Goal: Information Seeking & Learning: Check status

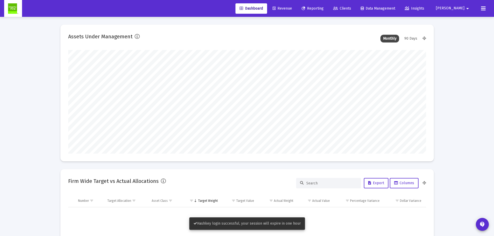
scroll to position [104, 358]
type input "[DATE]"
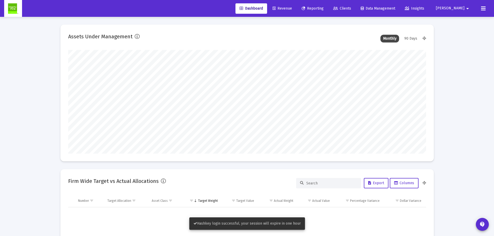
click at [309, 2] on div "Dashboard Revenue Reporting Clients Data Management Insights [PERSON_NAME] arro…" at bounding box center [247, 8] width 486 height 17
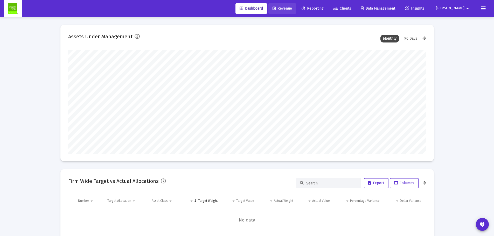
click at [296, 5] on link "Revenue" at bounding box center [282, 8] width 28 height 10
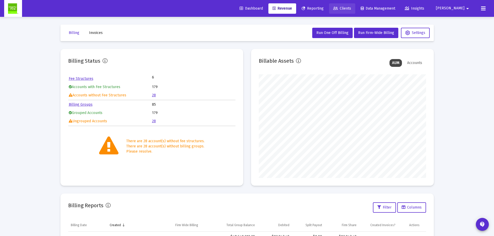
click at [351, 9] on span "Clients" at bounding box center [342, 8] width 18 height 4
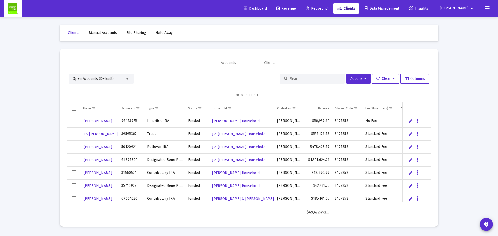
drag, startPoint x: 300, startPoint y: 204, endPoint x: 291, endPoint y: 205, distance: 8.8
click at [291, 205] on div "[PERSON_NAME] 96453975 Inherited IRA Funded [PERSON_NAME] Household [PERSON_NAM…" at bounding box center [248, 161] width 363 height 92
click at [300, 12] on link "Revenue" at bounding box center [286, 8] width 28 height 10
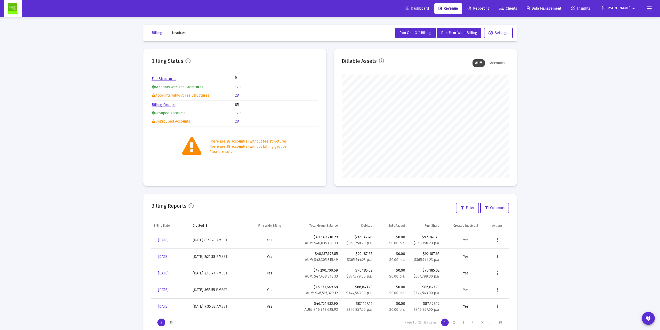
click at [498, 10] on span "Clients" at bounding box center [508, 8] width 18 height 4
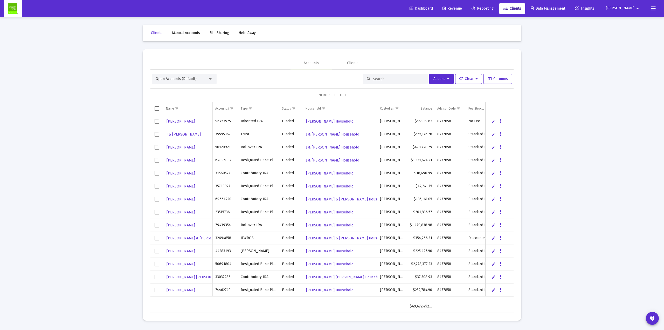
drag, startPoint x: 389, startPoint y: 75, endPoint x: 385, endPoint y: 79, distance: 5.3
click at [388, 76] on div at bounding box center [395, 79] width 65 height 10
click at [383, 81] on div at bounding box center [395, 79] width 65 height 10
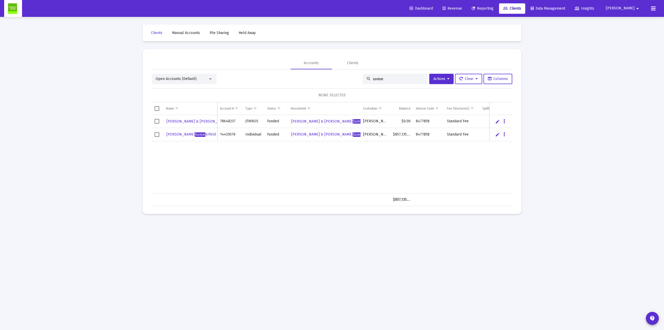
type input "somm"
click at [280, 156] on div "[PERSON_NAME] & [PERSON_NAME] erfeld 78648237 JTWROS Funded [PERSON_NAME] & [PE…" at bounding box center [361, 154] width 422 height 78
click at [192, 135] on span "[PERSON_NAME] erfeld" at bounding box center [190, 134] width 49 height 4
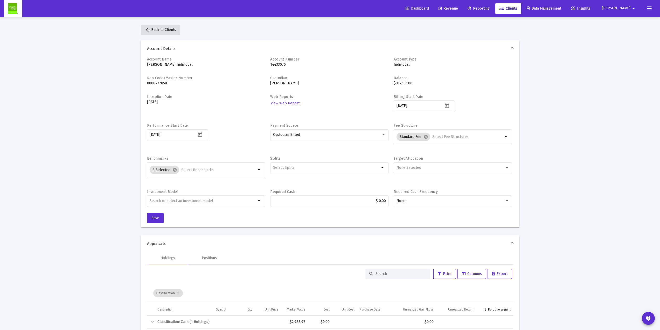
click at [149, 29] on mat-icon "arrow_back" at bounding box center [148, 30] width 6 height 6
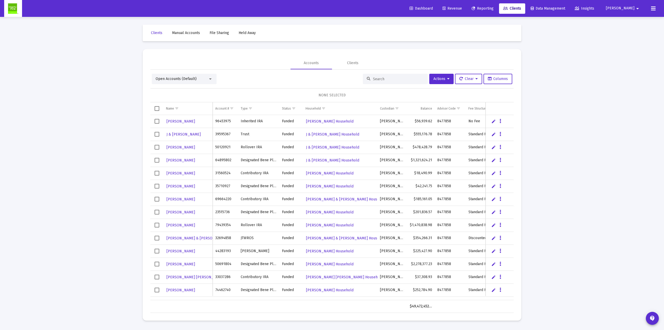
click at [369, 83] on div at bounding box center [395, 79] width 65 height 10
click at [370, 82] on div at bounding box center [395, 79] width 65 height 10
click at [371, 82] on div at bounding box center [395, 79] width 65 height 10
click at [371, 81] on div at bounding box center [395, 79] width 65 height 10
click at [374, 81] on div at bounding box center [395, 79] width 65 height 10
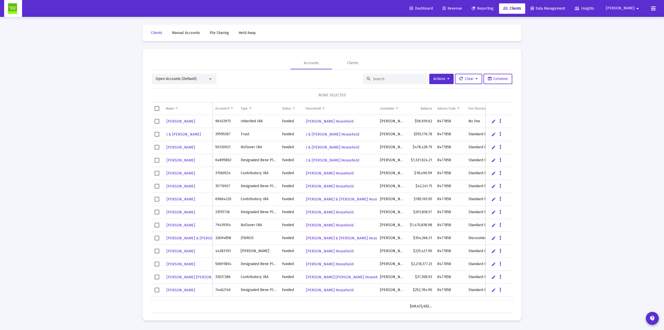
click at [376, 81] on input at bounding box center [398, 79] width 51 height 4
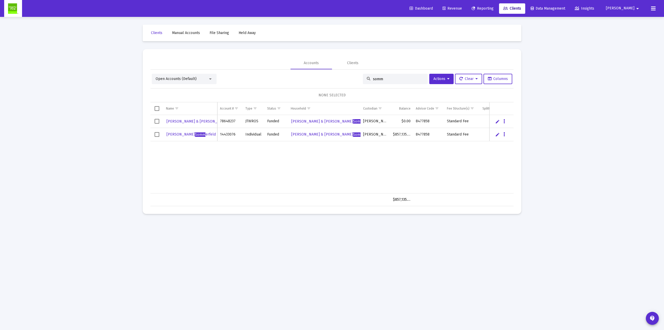
click at [242, 156] on div "[PERSON_NAME] & [PERSON_NAME] erfeld 78648237 JTWROS Funded [PERSON_NAME] & [PE…" at bounding box center [361, 154] width 422 height 78
click at [229, 156] on div "[PERSON_NAME] & [PERSON_NAME] erfeld 78648237 JTWROS Funded [PERSON_NAME] & [PE…" at bounding box center [361, 154] width 422 height 78
click at [199, 78] on div "Open Accounts (Default)" at bounding box center [182, 78] width 52 height 5
click at [192, 88] on span "Closed Accounts" at bounding box center [182, 89] width 53 height 11
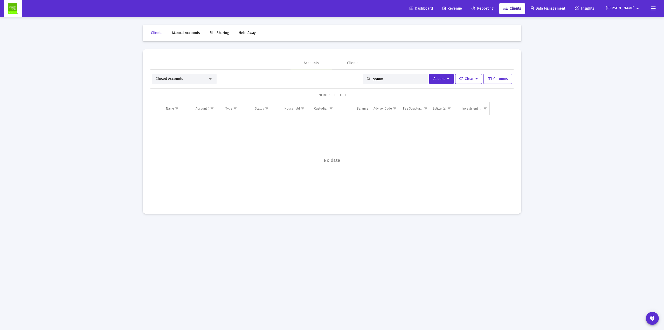
click at [382, 77] on input "somm" at bounding box center [398, 79] width 51 height 4
click at [197, 79] on div "Closed Accounts" at bounding box center [182, 78] width 52 height 5
click at [189, 70] on span "Open Accounts (Default)" at bounding box center [182, 67] width 53 height 11
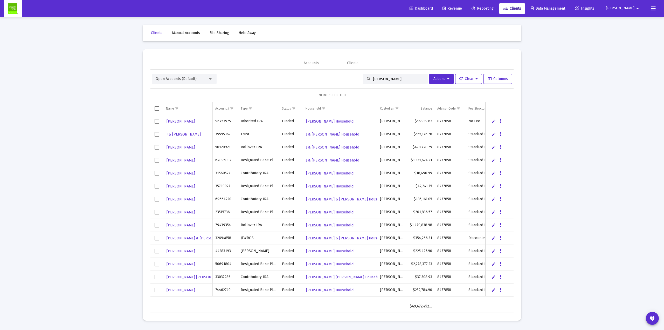
click at [393, 79] on input "[PERSON_NAME]" at bounding box center [398, 79] width 51 height 4
type input "[PERSON_NAME]"
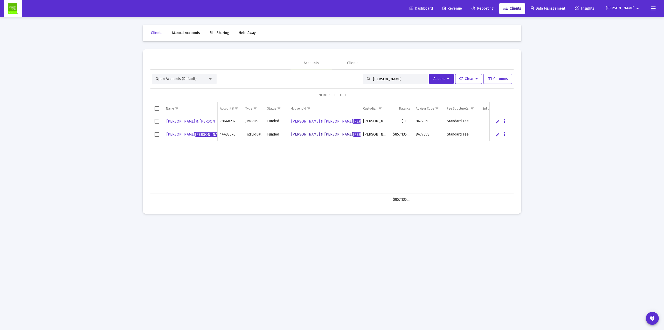
click at [353, 136] on span "[PERSON_NAME]" at bounding box center [367, 134] width 29 height 4
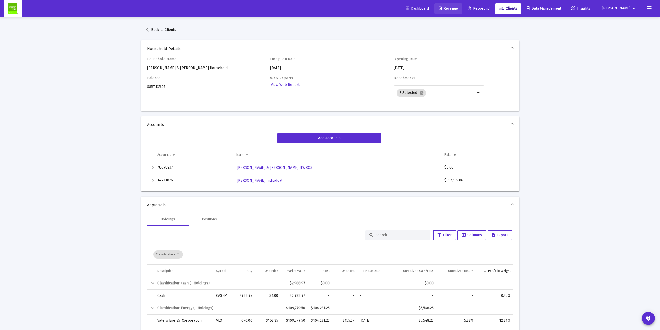
click at [458, 10] on span "Revenue" at bounding box center [448, 8] width 19 height 4
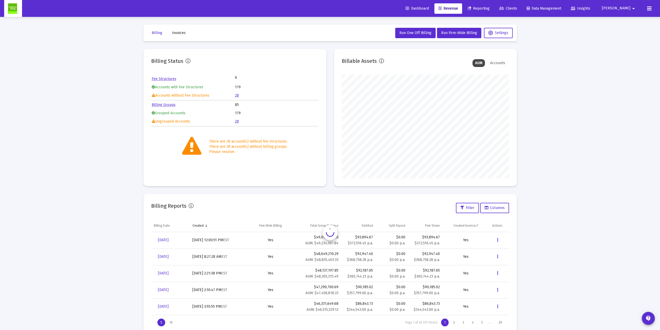
scroll to position [104, 167]
click at [490, 9] on span "Reporting" at bounding box center [479, 8] width 22 height 4
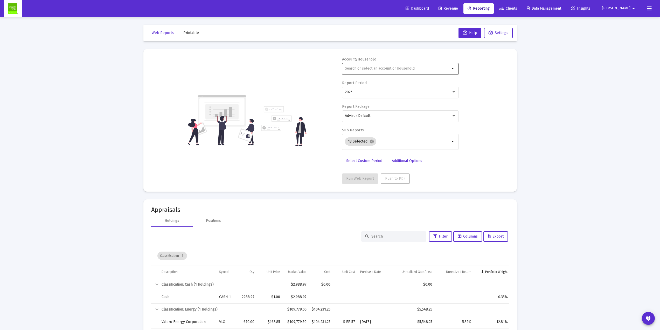
click at [407, 70] on input "text" at bounding box center [397, 68] width 105 height 4
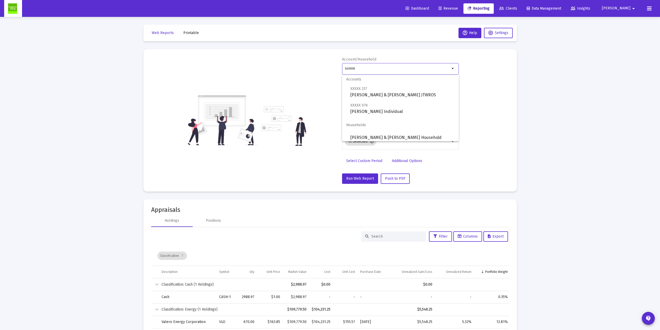
scroll to position [4, 0]
click at [419, 131] on span "[PERSON_NAME] & [PERSON_NAME] Household" at bounding box center [402, 135] width 104 height 12
type input "[PERSON_NAME] & [PERSON_NAME] Household"
click at [384, 94] on div "2025" at bounding box center [398, 92] width 107 height 4
click at [358, 178] on div at bounding box center [330, 165] width 660 height 330
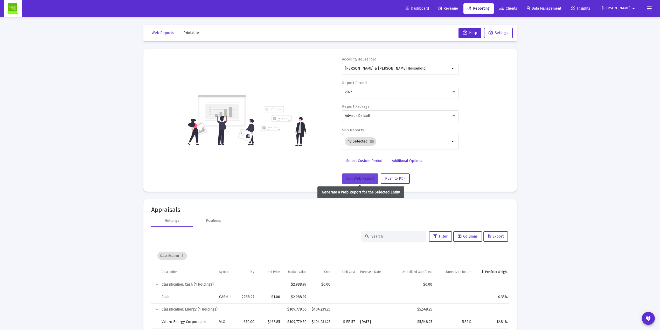
click at [358, 178] on span "Run Web Report" at bounding box center [360, 178] width 28 height 4
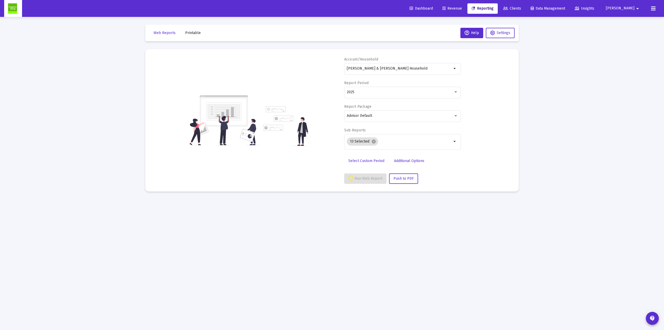
select select "View all"
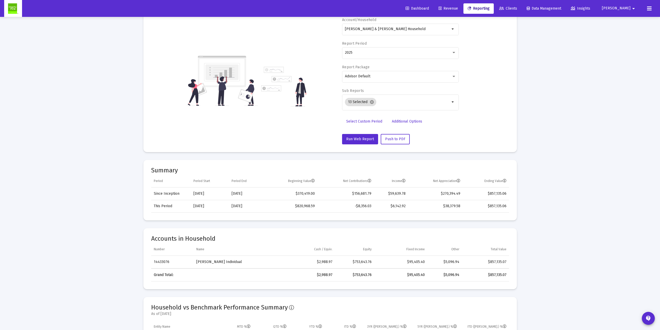
scroll to position [0, 0]
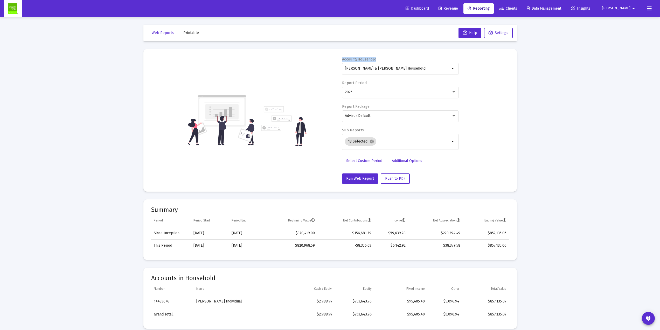
drag, startPoint x: 339, startPoint y: 58, endPoint x: 384, endPoint y: 56, distance: 44.7
click at [384, 56] on mat-card "Account/Household [PERSON_NAME] & [PERSON_NAME] Household arrow_drop_down Repor…" at bounding box center [329, 120] width 373 height 142
click at [339, 81] on div "Account/Household [PERSON_NAME] & [PERSON_NAME] Household arrow_drop_down Repor…" at bounding box center [330, 120] width 358 height 127
drag, startPoint x: 339, startPoint y: 82, endPoint x: 368, endPoint y: 82, distance: 29.3
click at [368, 82] on div "Account/Household [PERSON_NAME] & [PERSON_NAME] Household arrow_drop_down Repor…" at bounding box center [330, 120] width 358 height 127
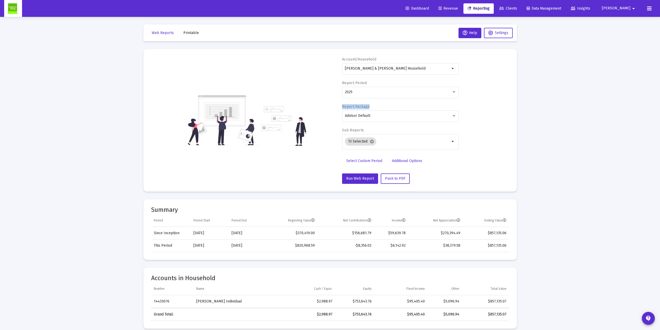
drag, startPoint x: 342, startPoint y: 106, endPoint x: 384, endPoint y: 106, distance: 41.7
click at [384, 106] on div "Account/Household [PERSON_NAME] & [PERSON_NAME] Household arrow_drop_down Repor…" at bounding box center [330, 120] width 358 height 127
click at [319, 137] on div "Account/Household [PERSON_NAME] & [PERSON_NAME] Household arrow_drop_down Repor…" at bounding box center [330, 120] width 358 height 127
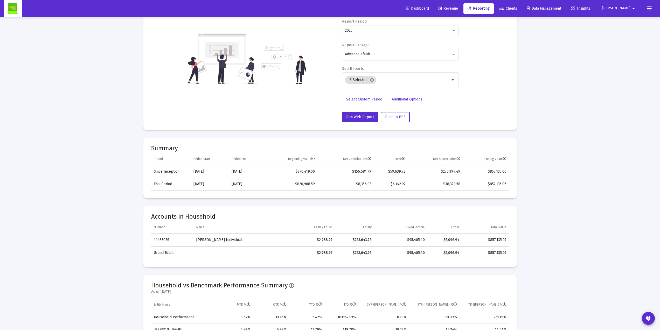
scroll to position [34, 0]
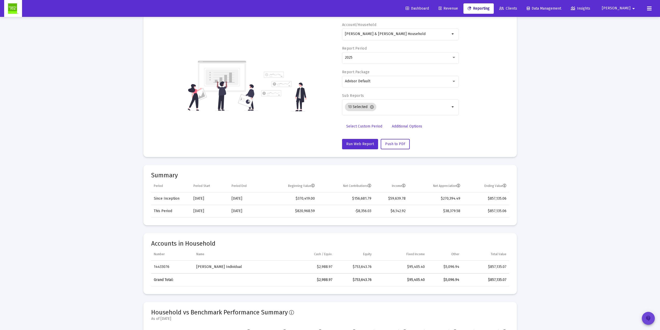
click at [498, 236] on mat-icon "contact_support" at bounding box center [648, 318] width 6 height 6
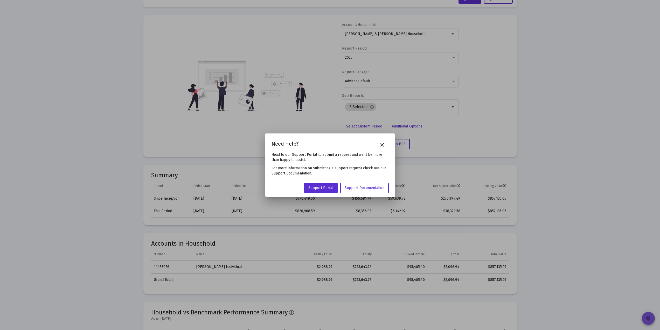
scroll to position [0, 0]
click at [382, 144] on mat-icon "close" at bounding box center [382, 145] width 6 height 6
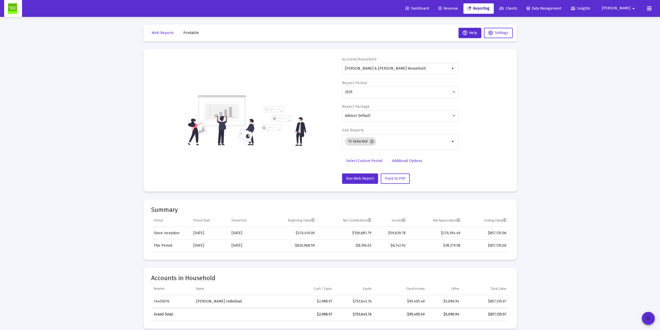
scroll to position [34, 0]
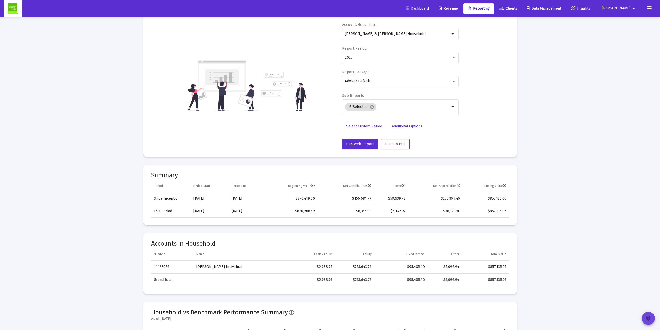
click at [498, 236] on mat-icon "contact_support" at bounding box center [648, 318] width 6 height 6
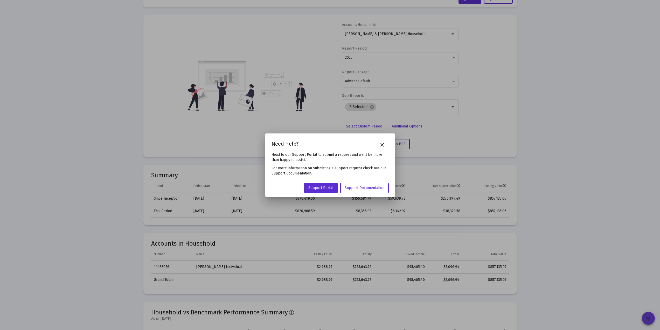
scroll to position [0, 0]
click at [383, 145] on mat-icon "close" at bounding box center [382, 145] width 6 height 6
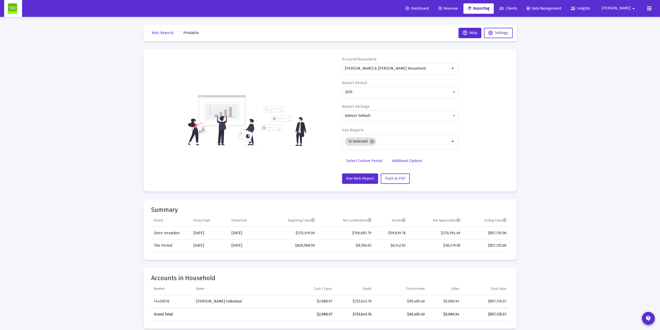
click at [458, 10] on span "Revenue" at bounding box center [448, 8] width 19 height 4
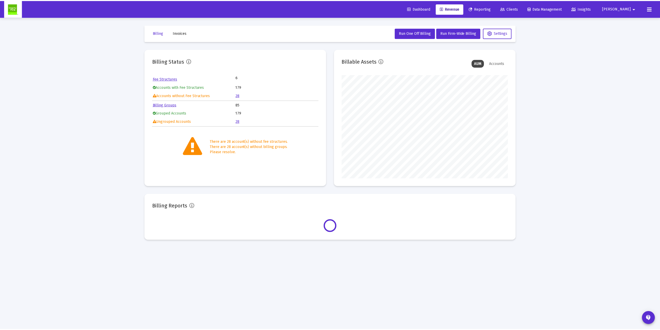
scroll to position [104, 167]
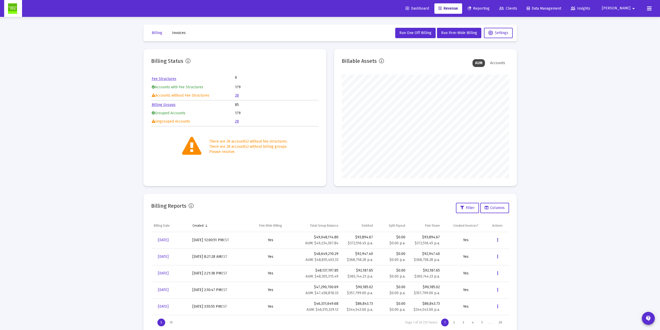
drag, startPoint x: 227, startPoint y: 113, endPoint x: 251, endPoint y: 110, distance: 24.3
click at [251, 110] on tr "Grouped Accounts 179" at bounding box center [235, 113] width 166 height 8
drag, startPoint x: 184, startPoint y: 142, endPoint x: 202, endPoint y: 149, distance: 19.4
click at [203, 149] on div "There are 28 account(s) without fee structures. There are 28 account(s) without…" at bounding box center [234, 146] width 167 height 19
drag, startPoint x: 188, startPoint y: 161, endPoint x: 194, endPoint y: 140, distance: 22.2
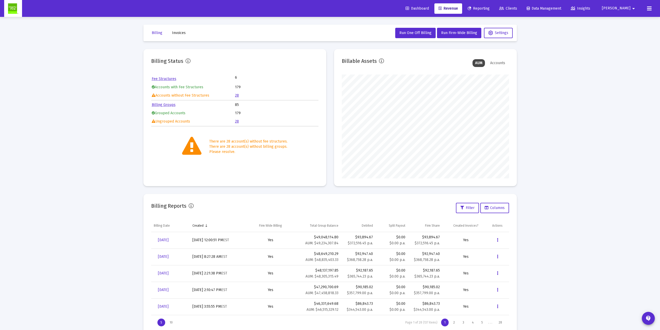
click at [200, 162] on mat-card "Billing Status Fee Structures 6 Accounts with Fee Structures 179 Accounts witho…" at bounding box center [234, 117] width 183 height 137
click at [237, 96] on link "28" at bounding box center [237, 95] width 4 height 4
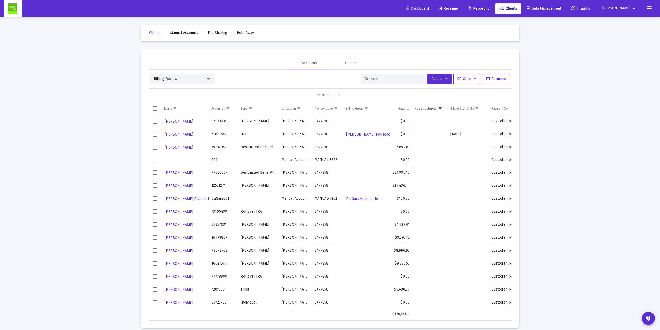
click at [155, 109] on span "Select all" at bounding box center [155, 108] width 5 height 5
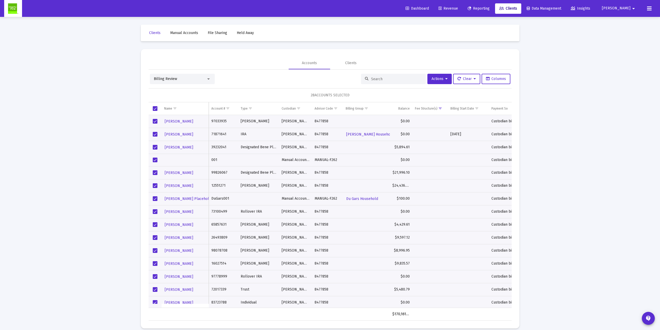
drag, startPoint x: 314, startPoint y: 93, endPoint x: 363, endPoint y: 97, distance: 49.4
click at [363, 97] on div "28 ACCOUNTS SELECTED" at bounding box center [330, 95] width 363 height 14
click at [156, 109] on span "Select all" at bounding box center [155, 108] width 5 height 5
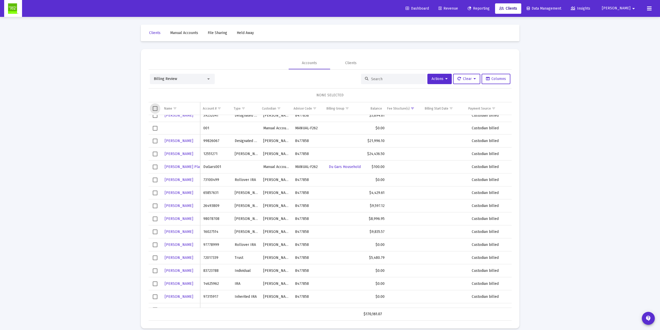
scroll to position [11, 0]
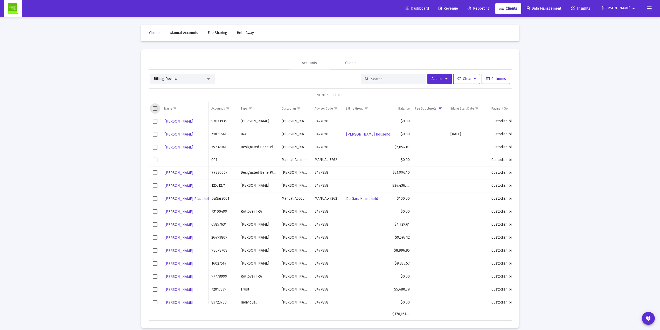
click at [155, 120] on span "Select row" at bounding box center [155, 121] width 5 height 5
click at [438, 79] on span "Actions" at bounding box center [440, 78] width 16 height 4
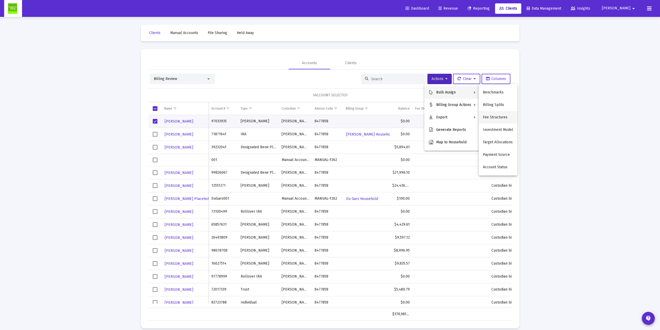
click at [498, 114] on button "Fee Structures" at bounding box center [498, 117] width 39 height 12
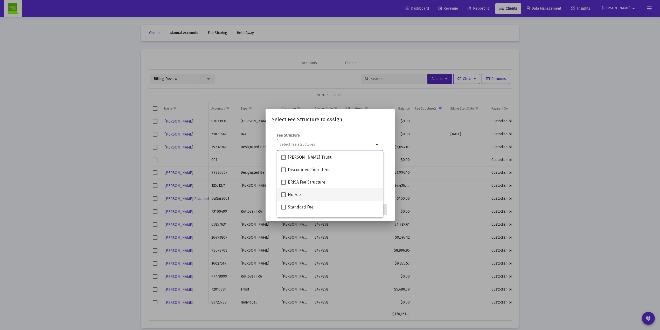
click at [302, 189] on div "No Fee" at bounding box center [330, 194] width 98 height 12
checkbox input "true"
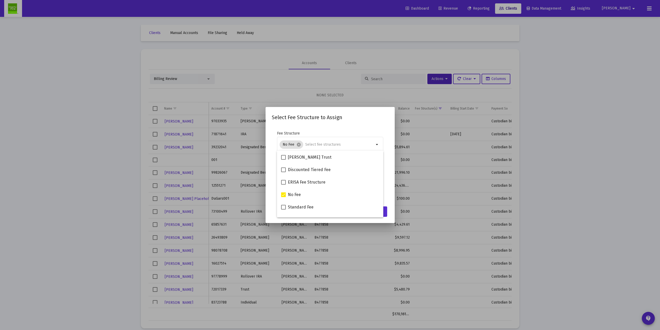
click at [330, 126] on mat-dialog-content "Fee Structure No Fee cancel arrow_drop_down Notes You are assigning 1 account t…" at bounding box center [330, 165] width 129 height 78
click at [357, 213] on span "Cancel" at bounding box center [357, 211] width 11 height 4
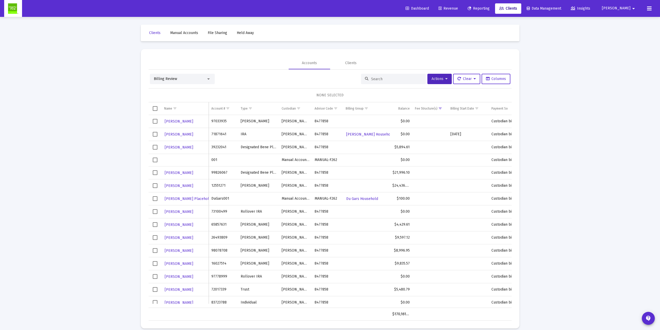
click at [458, 9] on span "Revenue" at bounding box center [448, 8] width 19 height 4
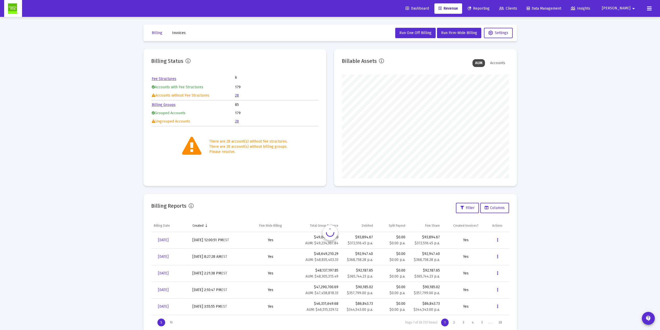
scroll to position [104, 167]
click at [237, 96] on link "28" at bounding box center [237, 95] width 4 height 4
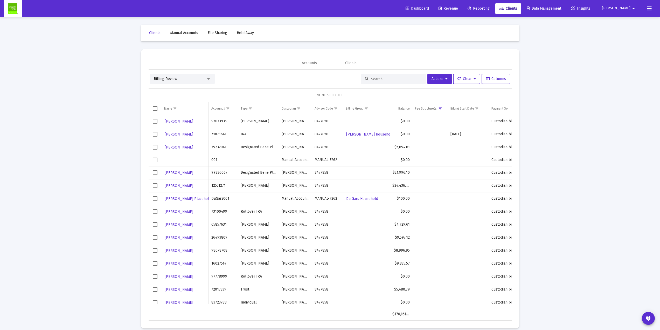
click at [154, 107] on span "Select all" at bounding box center [155, 108] width 5 height 5
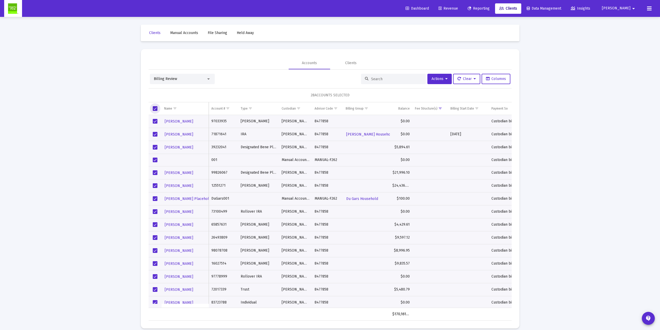
click at [156, 107] on span "Select all" at bounding box center [155, 108] width 5 height 5
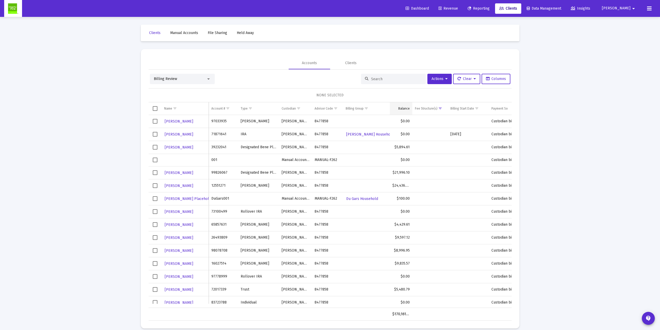
click at [402, 109] on div "Balance" at bounding box center [403, 108] width 11 height 4
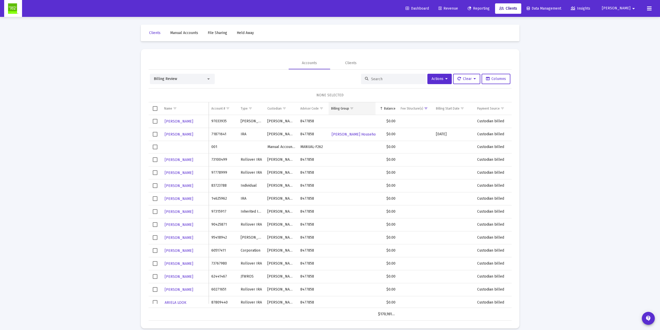
click at [387, 107] on div "Balance" at bounding box center [389, 108] width 11 height 4
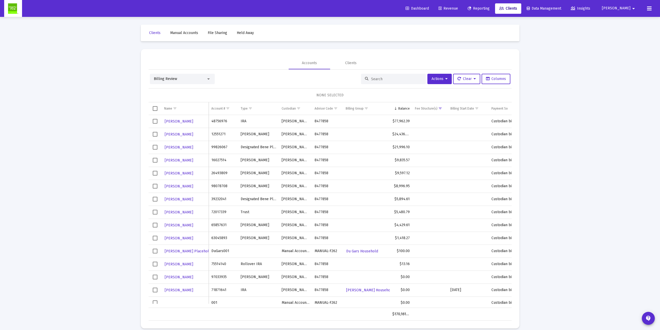
click at [154, 122] on span "Select row" at bounding box center [155, 121] width 5 height 5
click at [155, 133] on span "Select row" at bounding box center [155, 134] width 5 height 5
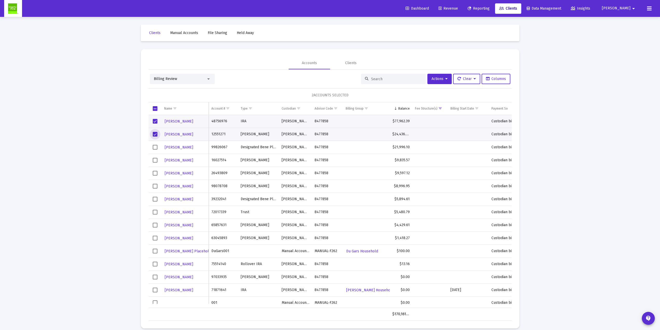
click at [155, 146] on span "Select row" at bounding box center [155, 147] width 5 height 5
click at [154, 158] on span "Select row" at bounding box center [155, 160] width 5 height 5
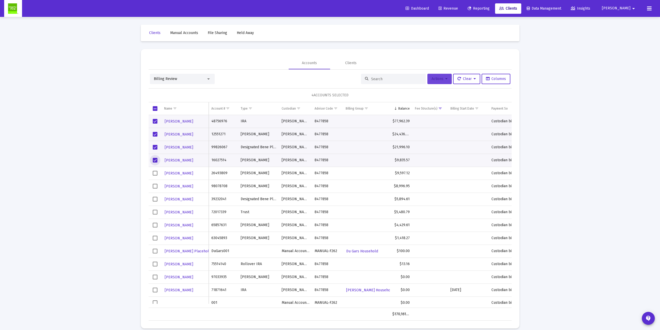
click at [441, 82] on button "Actions" at bounding box center [439, 79] width 24 height 10
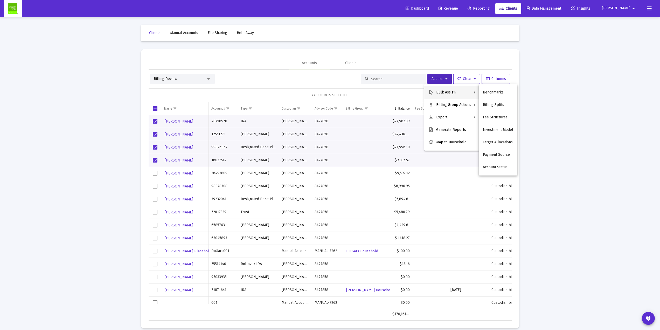
drag, startPoint x: 575, startPoint y: 120, endPoint x: 536, endPoint y: 128, distance: 40.4
click at [498, 122] on div at bounding box center [330, 165] width 660 height 330
drag, startPoint x: 469, startPoint y: 8, endPoint x: 467, endPoint y: 14, distance: 6.4
click at [458, 8] on span "Revenue" at bounding box center [448, 8] width 19 height 4
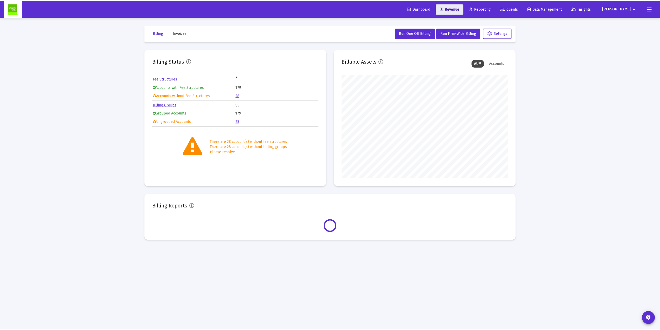
scroll to position [104, 167]
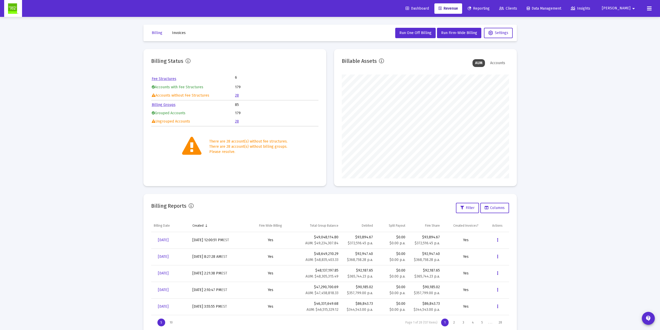
click at [235, 121] on link "28" at bounding box center [237, 121] width 4 height 4
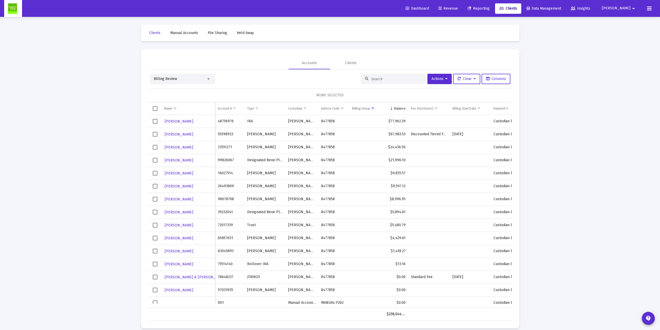
click at [155, 109] on span "Select all" at bounding box center [155, 108] width 5 height 5
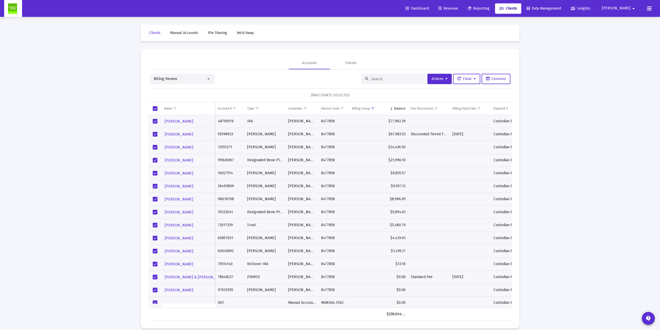
drag, startPoint x: 321, startPoint y: 95, endPoint x: 374, endPoint y: 95, distance: 53.7
click at [374, 95] on div "28 ACCOUNTS SELECTED" at bounding box center [330, 95] width 363 height 14
click at [155, 108] on span "Select all" at bounding box center [155, 108] width 5 height 5
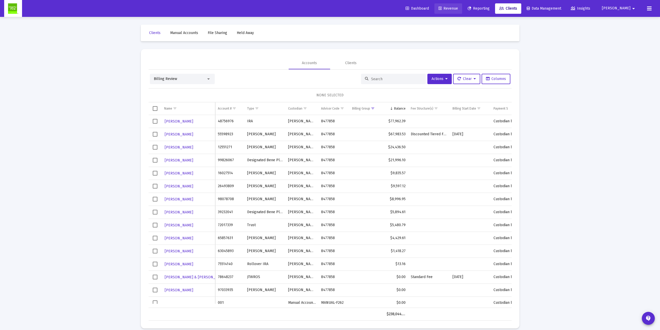
click at [458, 8] on span "Revenue" at bounding box center [448, 8] width 19 height 4
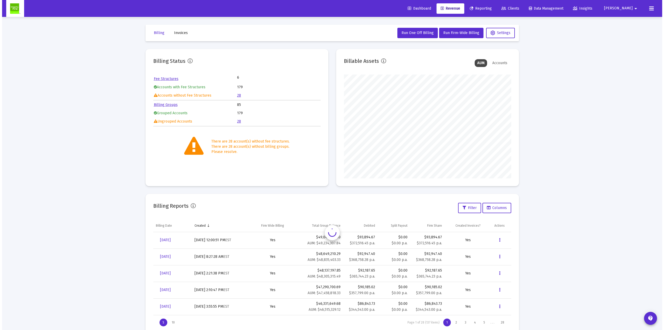
scroll to position [104, 167]
click at [238, 122] on link "28" at bounding box center [237, 121] width 4 height 4
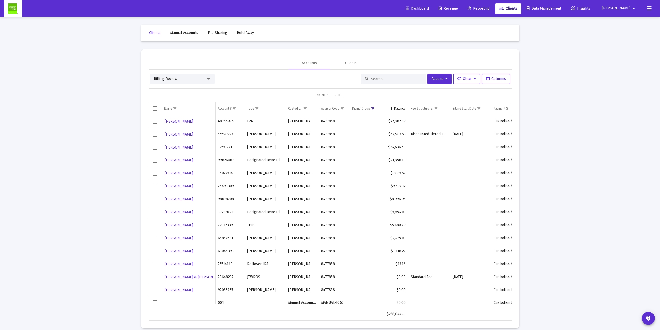
click at [156, 122] on span "Select row" at bounding box center [155, 121] width 5 height 5
click at [156, 186] on span "Select row" at bounding box center [155, 186] width 5 height 5
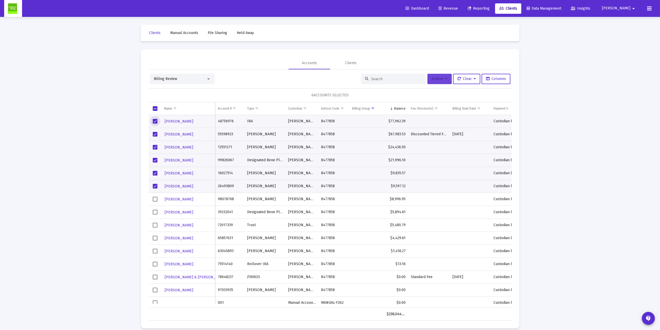
click at [442, 78] on span "Actions" at bounding box center [440, 78] width 16 height 4
click at [498, 103] on div at bounding box center [330, 165] width 660 height 330
click at [154, 110] on span "Select all" at bounding box center [155, 108] width 5 height 5
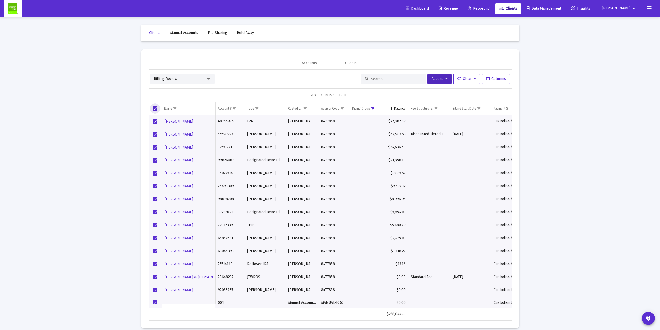
click at [154, 110] on span "Select all" at bounding box center [155, 108] width 5 height 5
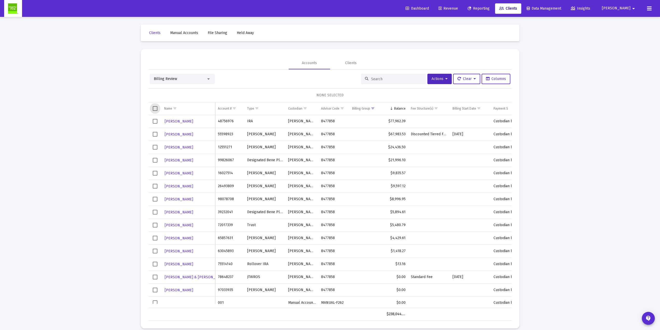
click at [458, 10] on span "Revenue" at bounding box center [448, 8] width 19 height 4
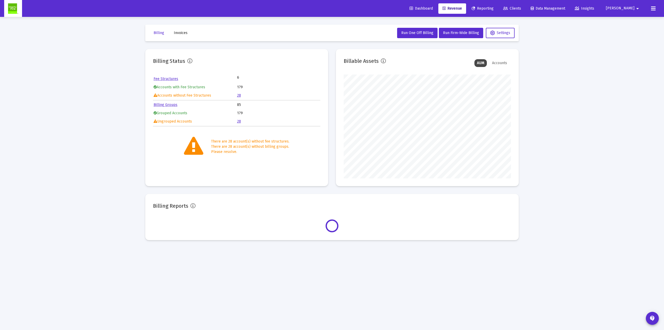
scroll to position [104, 167]
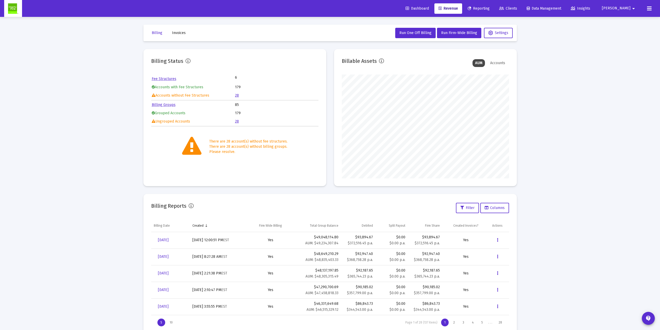
click at [237, 95] on link "28" at bounding box center [237, 95] width 4 height 4
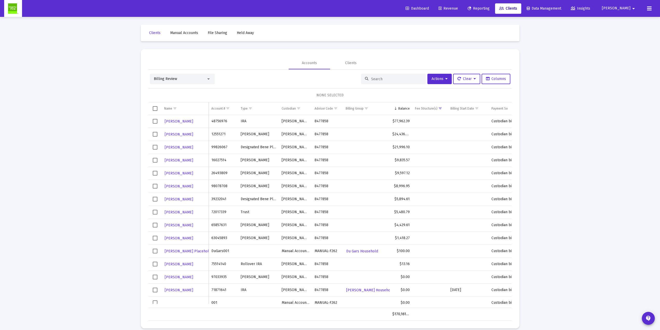
click at [155, 122] on span "Select row" at bounding box center [155, 121] width 5 height 5
click at [156, 185] on span "Select row" at bounding box center [155, 186] width 5 height 5
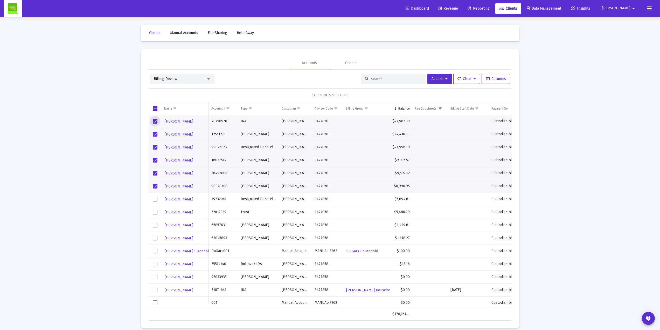
click at [458, 8] on span "Revenue" at bounding box center [448, 8] width 19 height 4
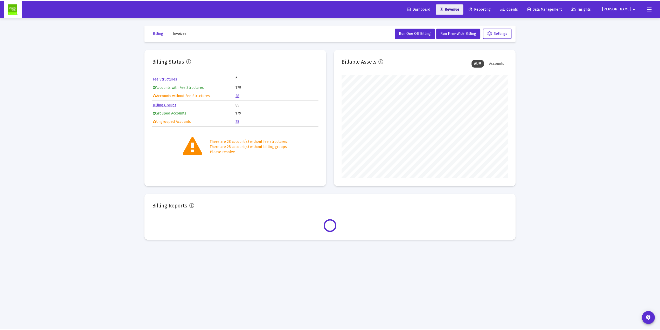
scroll to position [104, 167]
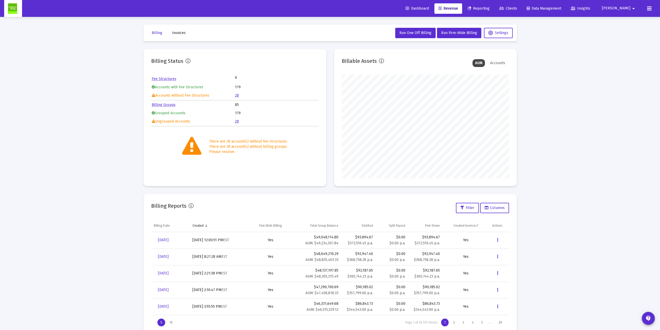
click at [237, 122] on link "28" at bounding box center [237, 121] width 4 height 4
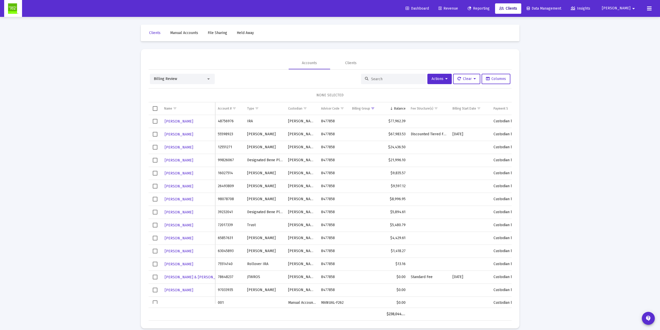
click at [458, 8] on span "Revenue" at bounding box center [448, 8] width 19 height 4
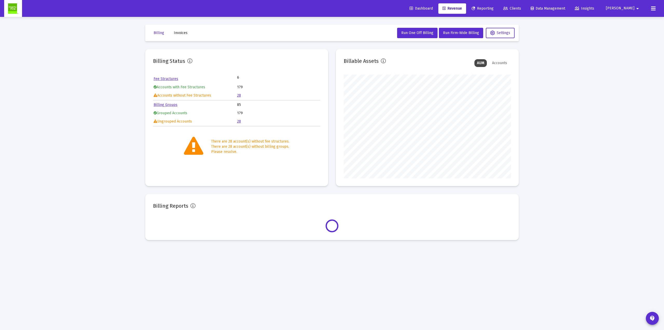
scroll to position [104, 167]
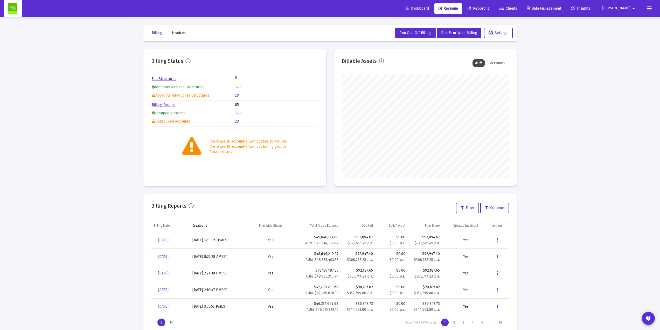
click at [498, 8] on span "Clients" at bounding box center [508, 8] width 18 height 4
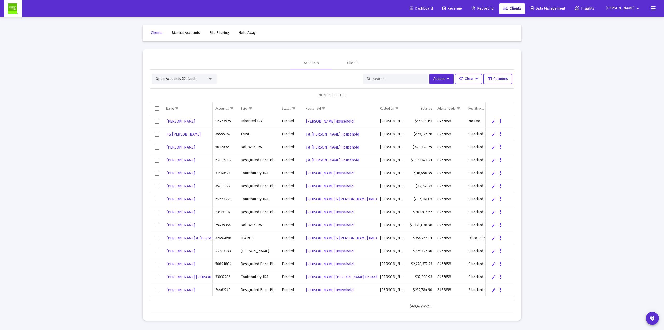
drag, startPoint x: 408, startPoint y: 305, endPoint x: 437, endPoint y: 310, distance: 29.5
click at [437, 236] on tr "$49,472,452.44" at bounding box center [375, 306] width 450 height 12
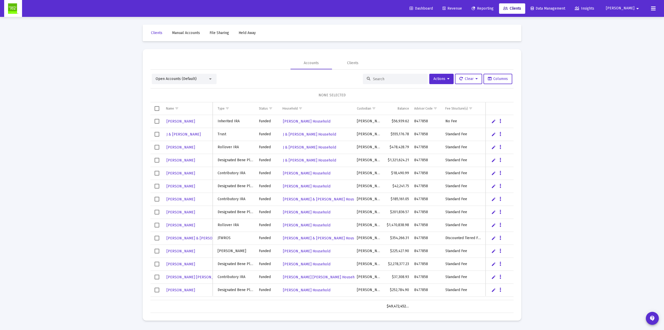
scroll to position [0, 50]
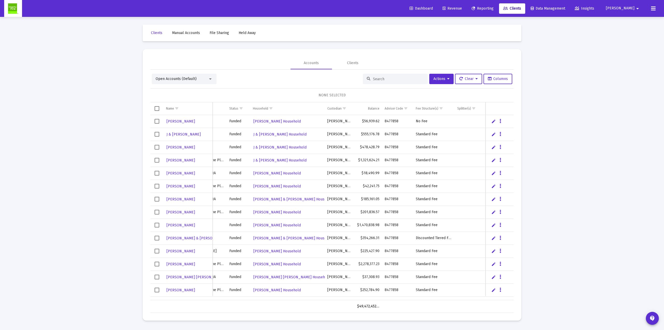
drag, startPoint x: 414, startPoint y: 123, endPoint x: 430, endPoint y: 120, distance: 16.5
click at [430, 120] on td "No Fee" at bounding box center [433, 121] width 41 height 13
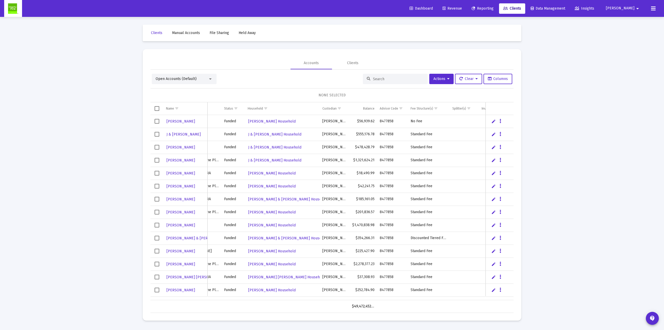
drag, startPoint x: 408, startPoint y: 135, endPoint x: 436, endPoint y: 134, distance: 28.3
click at [436, 134] on td "Standard Fee" at bounding box center [428, 134] width 41 height 13
click at [417, 110] on div "Fee Structure(s)" at bounding box center [421, 108] width 23 height 4
click at [418, 109] on div "Fee Structure(s)" at bounding box center [421, 108] width 23 height 4
click at [436, 109] on span "Show filter options for column 'Fee Structure(s)'" at bounding box center [436, 108] width 4 height 4
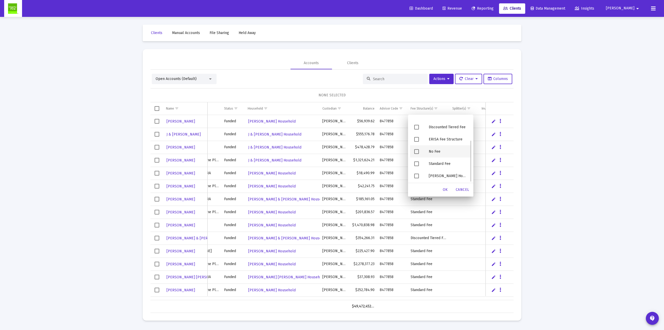
click at [419, 153] on div "Filter options" at bounding box center [417, 151] width 15 height 12
click at [416, 137] on span "Filter options" at bounding box center [416, 137] width 5 height 5
click at [445, 187] on div "OK" at bounding box center [445, 189] width 17 height 9
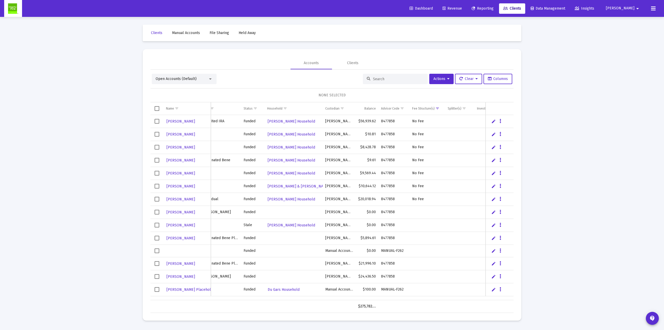
drag, startPoint x: 159, startPoint y: 198, endPoint x: 158, endPoint y: 190, distance: 8.6
click at [159, 198] on span "Select row" at bounding box center [157, 199] width 5 height 5
click at [156, 121] on span "Select row" at bounding box center [157, 121] width 5 height 5
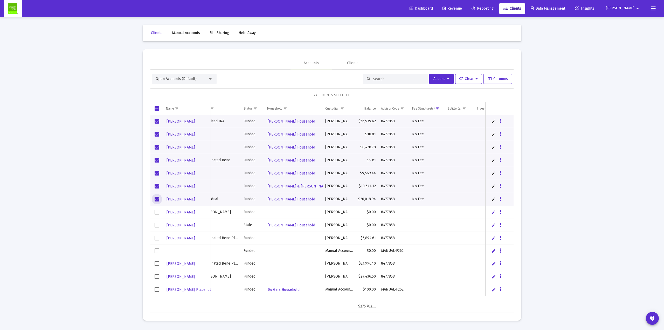
click at [462, 8] on span "Revenue" at bounding box center [451, 8] width 19 height 4
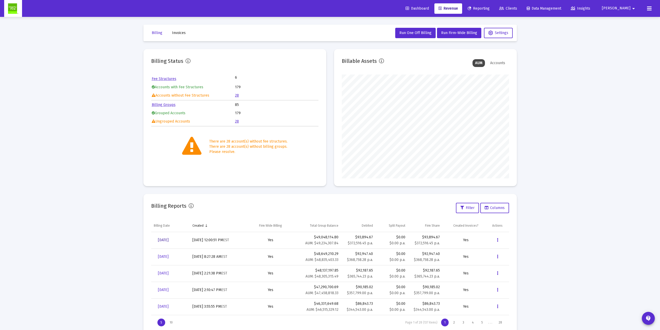
drag, startPoint x: 166, startPoint y: 241, endPoint x: 161, endPoint y: 267, distance: 26.9
click at [166, 236] on span "[DATE]" at bounding box center [163, 240] width 11 height 4
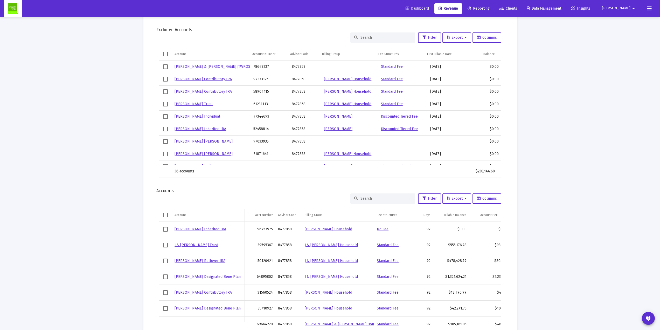
scroll to position [484, 0]
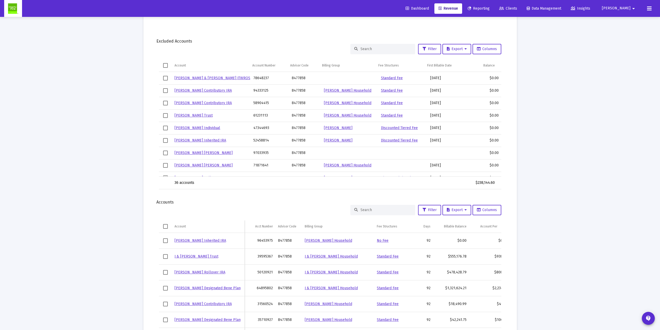
drag, startPoint x: 178, startPoint y: 42, endPoint x: 188, endPoint y: 42, distance: 10.1
click at [188, 42] on div "Excluded Accounts Filter Export Columns Account Account Number Advisor Code Bil…" at bounding box center [330, 114] width 358 height 150
drag, startPoint x: 157, startPoint y: 40, endPoint x: 215, endPoint y: 40, distance: 58.1
click at [215, 40] on div "Excluded Accounts" at bounding box center [329, 41] width 347 height 5
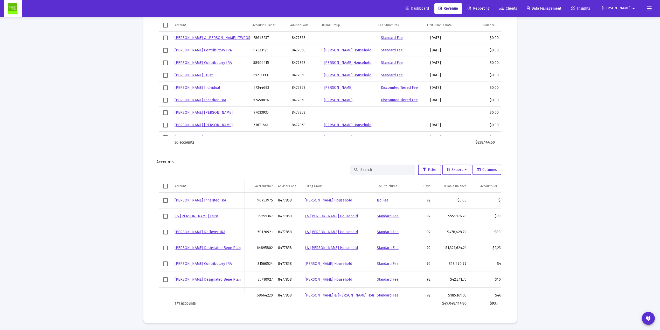
scroll to position [525, 0]
drag, startPoint x: 153, startPoint y: 161, endPoint x: 184, endPoint y: 159, distance: 31.1
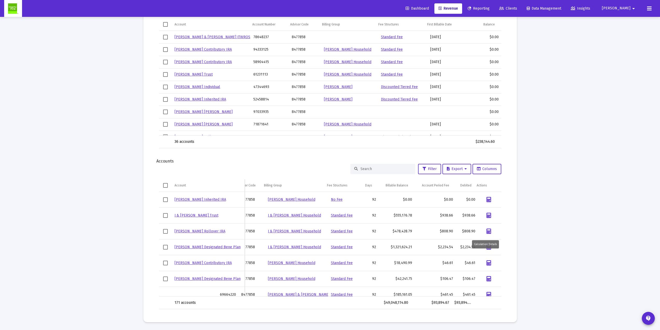
scroll to position [20, 40]
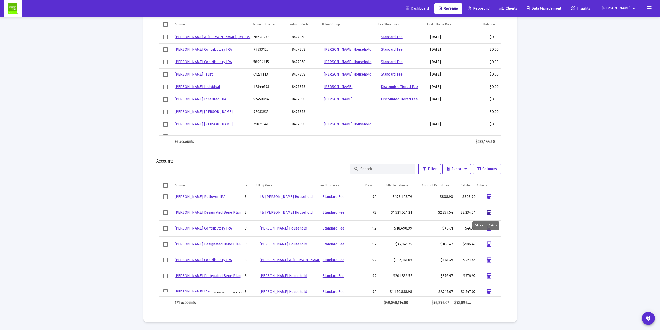
click at [487, 213] on icon "Data grid" at bounding box center [489, 212] width 5 height 5
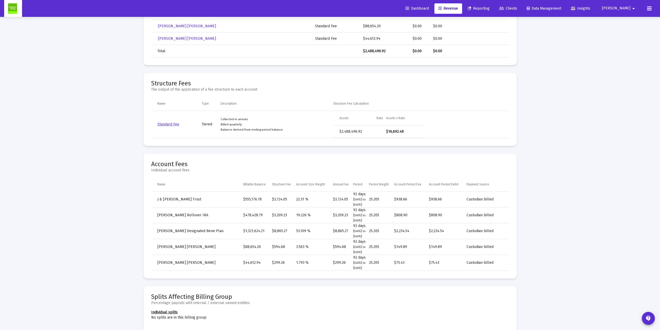
drag, startPoint x: 148, startPoint y: 163, endPoint x: 203, endPoint y: 170, distance: 54.8
click at [203, 170] on mat-card "Account Fees Individual account fees Name Billable Balance Structure Fee Accoun…" at bounding box center [329, 216] width 373 height 125
click at [108, 190] on div "Loading... arrow_back Back to Billing Report Calculation Details For J & [PERSO…" at bounding box center [330, 231] width 660 height 877
drag, startPoint x: 239, startPoint y: 200, endPoint x: 263, endPoint y: 198, distance: 24.2
click at [263, 198] on tr "J & [PERSON_NAME] Trust $555,176.78 $3,724.05 22.31 % $3,724.05 92 days [DATE] …" at bounding box center [330, 199] width 358 height 16
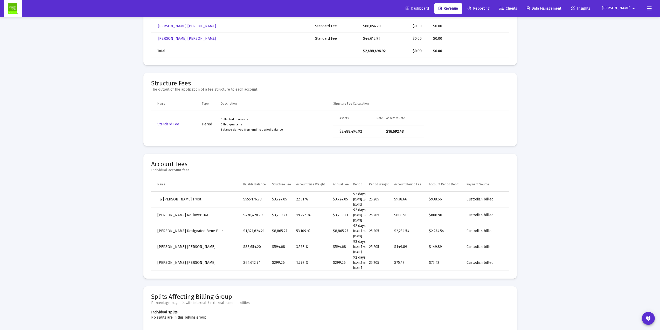
click at [282, 200] on td "$3,724.05" at bounding box center [284, 199] width 24 height 16
drag, startPoint x: 274, startPoint y: 199, endPoint x: 296, endPoint y: 198, distance: 22.1
click at [296, 198] on td "$3,724.05" at bounding box center [284, 199] width 24 height 16
click at [307, 201] on td "22.31 %" at bounding box center [314, 199] width 37 height 16
drag, startPoint x: 297, startPoint y: 198, endPoint x: 305, endPoint y: 201, distance: 8.8
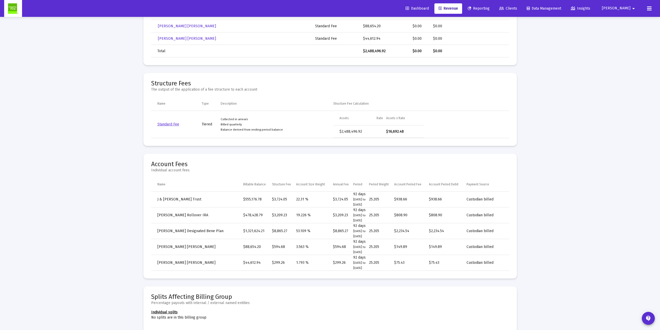
click at [305, 201] on td "22.31 %" at bounding box center [314, 199] width 37 height 16
drag, startPoint x: 332, startPoint y: 198, endPoint x: 350, endPoint y: 198, distance: 18.4
click at [350, 198] on tr "J & [PERSON_NAME] Trust $555,176.78 $3,724.05 22.31 % $3,724.05 92 days [DATE] …" at bounding box center [330, 199] width 358 height 16
drag, startPoint x: 352, startPoint y: 194, endPoint x: 369, endPoint y: 193, distance: 17.4
click at [369, 193] on td "92 days [DATE] to [DATE]" at bounding box center [361, 199] width 16 height 16
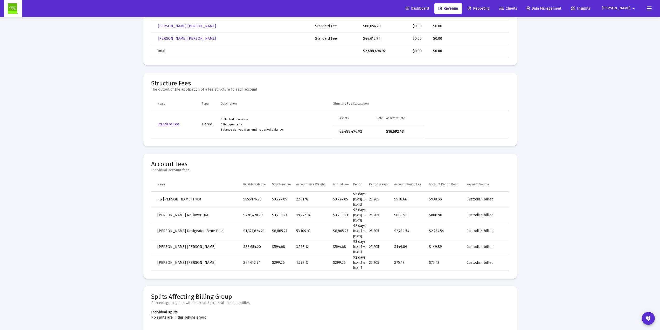
drag, startPoint x: 352, startPoint y: 202, endPoint x: 358, endPoint y: 206, distance: 7.1
click at [358, 206] on td "92 days [DATE] to [DATE]" at bounding box center [361, 199] width 16 height 16
click at [374, 203] on td "25.205" at bounding box center [381, 199] width 25 height 16
drag, startPoint x: 370, startPoint y: 198, endPoint x: 383, endPoint y: 199, distance: 13.0
click at [383, 198] on tr "J & [PERSON_NAME] Trust $555,176.78 $3,724.05 22.31 % $3,724.05 92 days [DATE] …" at bounding box center [330, 199] width 358 height 16
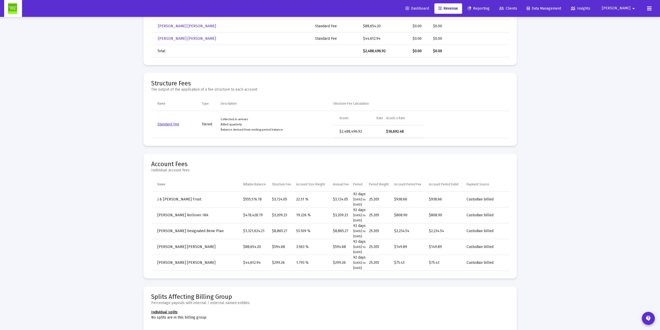
click at [383, 199] on td "25.205" at bounding box center [381, 199] width 25 height 16
drag, startPoint x: 393, startPoint y: 200, endPoint x: 412, endPoint y: 199, distance: 18.8
click at [412, 199] on tr "J & [PERSON_NAME] Trust $555,176.78 $3,724.05 22.31 % $3,724.05 92 days [DATE] …" at bounding box center [330, 199] width 358 height 16
drag, startPoint x: 372, startPoint y: 199, endPoint x: 384, endPoint y: 199, distance: 12.0
click at [384, 199] on td "25.205" at bounding box center [381, 199] width 25 height 16
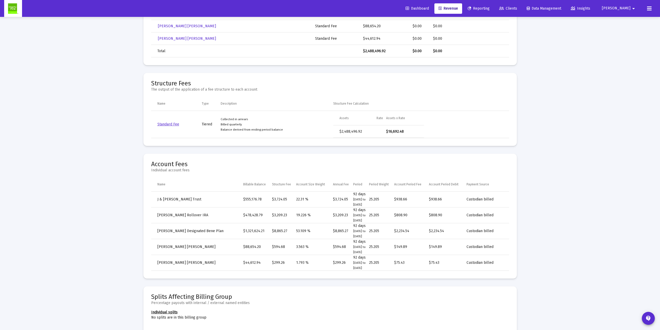
drag, startPoint x: 331, startPoint y: 202, endPoint x: 350, endPoint y: 199, distance: 18.7
click at [350, 199] on tr "J & [PERSON_NAME] Trust $555,176.78 $3,724.05 22.31 % $3,724.05 92 days [DATE] …" at bounding box center [330, 199] width 358 height 16
drag, startPoint x: 394, startPoint y: 199, endPoint x: 417, endPoint y: 200, distance: 22.9
click at [413, 198] on tr "J & [PERSON_NAME] Trust $555,176.78 $3,724.05 22.31 % $3,724.05 92 days [DATE] …" at bounding box center [330, 199] width 358 height 16
click at [402, 198] on td "$938.66" at bounding box center [411, 199] width 35 height 16
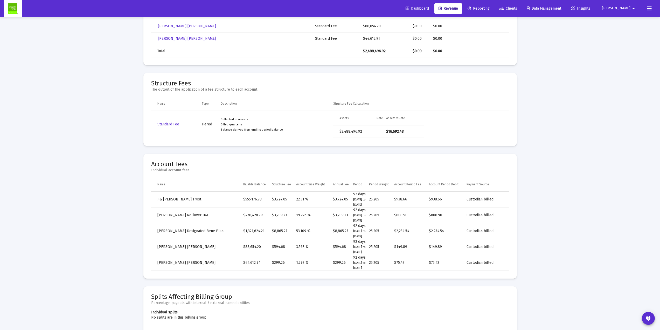
drag, startPoint x: 392, startPoint y: 198, endPoint x: 412, endPoint y: 198, distance: 19.7
click at [412, 198] on tr "J & [PERSON_NAME] Trust $555,176.78 $3,724.05 22.31 % $3,724.05 92 days [DATE] …" at bounding box center [330, 199] width 358 height 16
drag, startPoint x: 430, startPoint y: 199, endPoint x: 443, endPoint y: 197, distance: 13.7
click at [443, 197] on td "$938.66" at bounding box center [448, 199] width 38 height 16
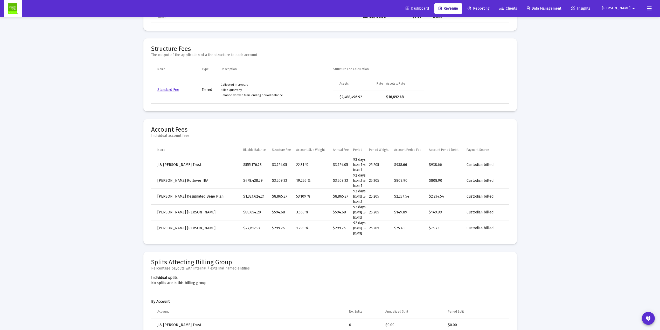
click at [330, 236] on div "Calculation Details For J & [PERSON_NAME] Household This view documents the der…" at bounding box center [329, 211] width 373 height 831
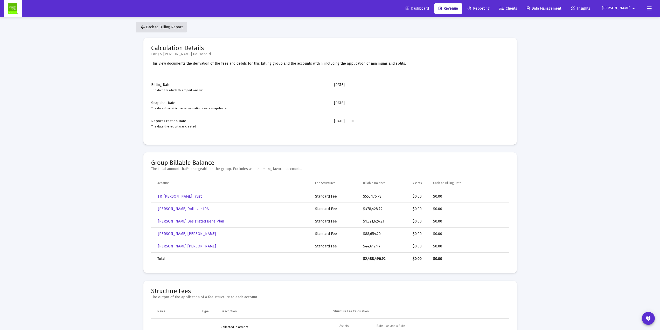
click at [159, 26] on span "arrow_back Back to Billing Report" at bounding box center [161, 27] width 43 height 4
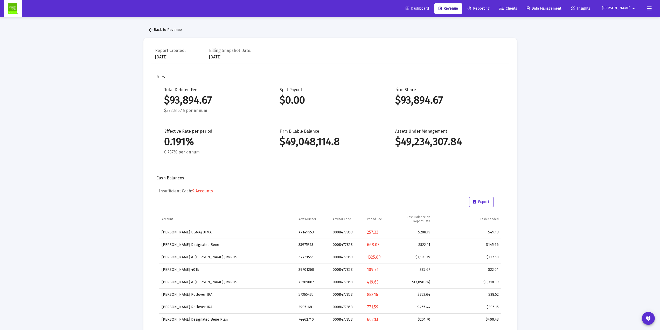
click at [159, 30] on span "arrow_back Back to Revenue" at bounding box center [165, 29] width 34 height 4
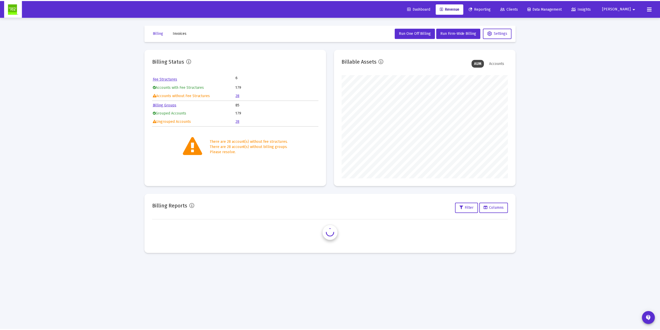
scroll to position [104, 167]
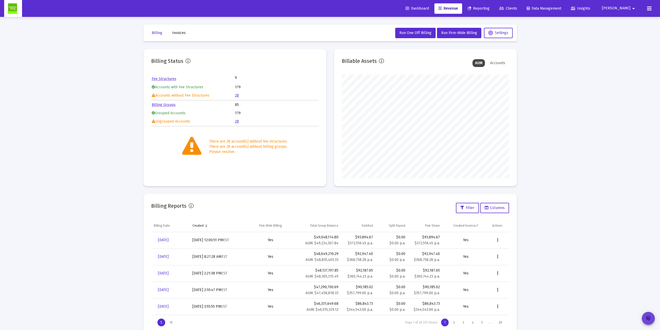
click at [498, 236] on mat-icon "contact_support" at bounding box center [648, 318] width 6 height 6
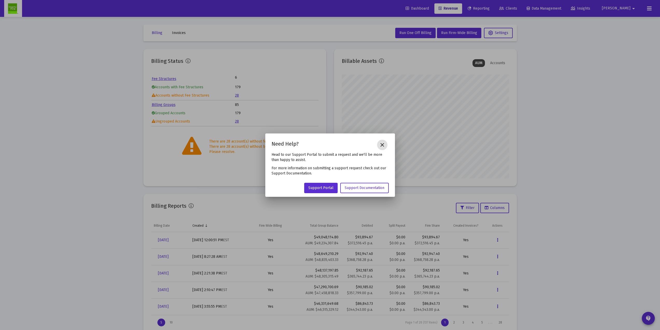
click at [381, 145] on mat-icon "close" at bounding box center [382, 145] width 6 height 6
